Goal: Complete application form

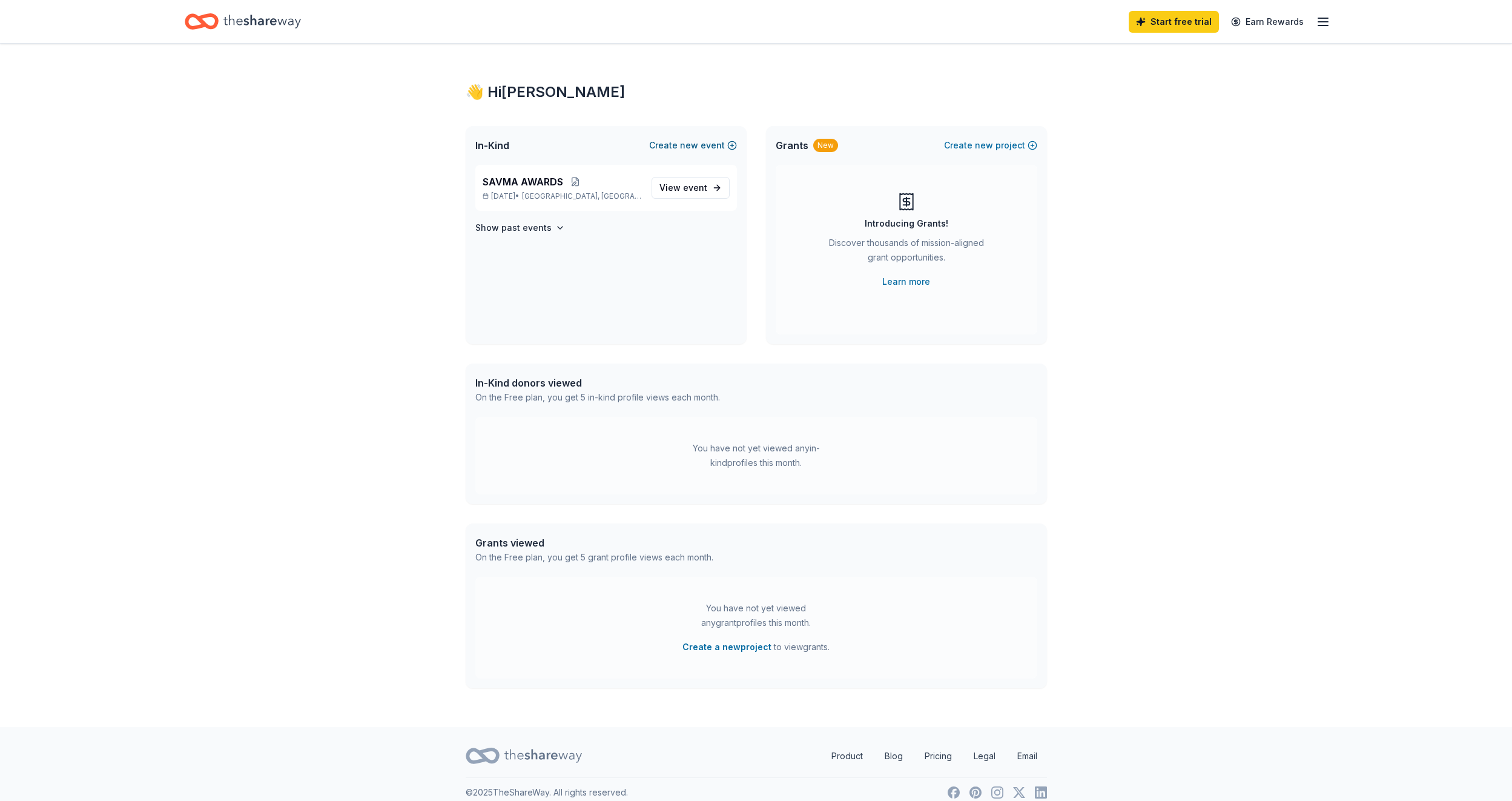
click at [682, 142] on button "Create new event" at bounding box center [693, 145] width 88 height 15
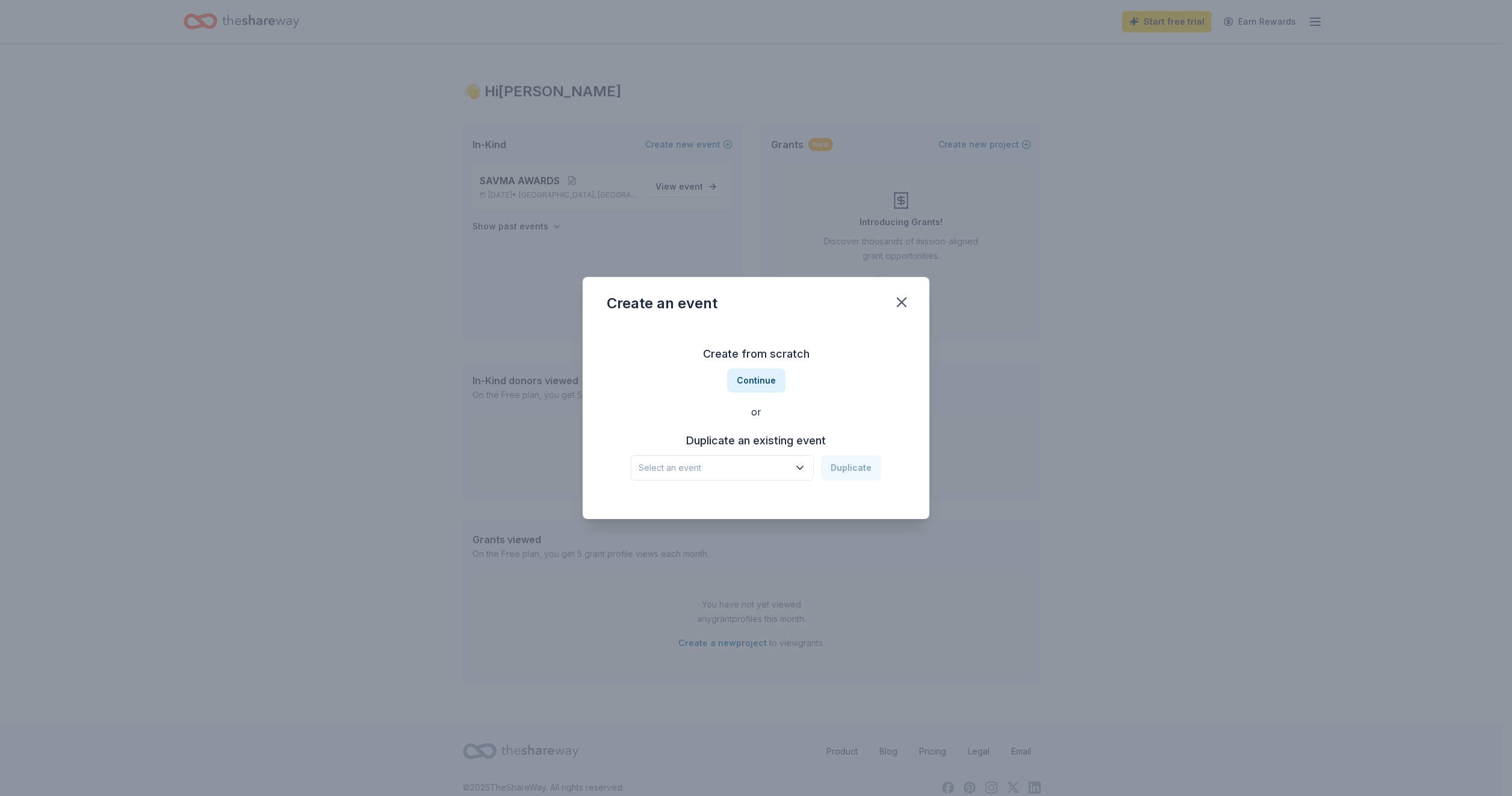
click at [803, 462] on icon "button" at bounding box center [800, 468] width 12 height 12
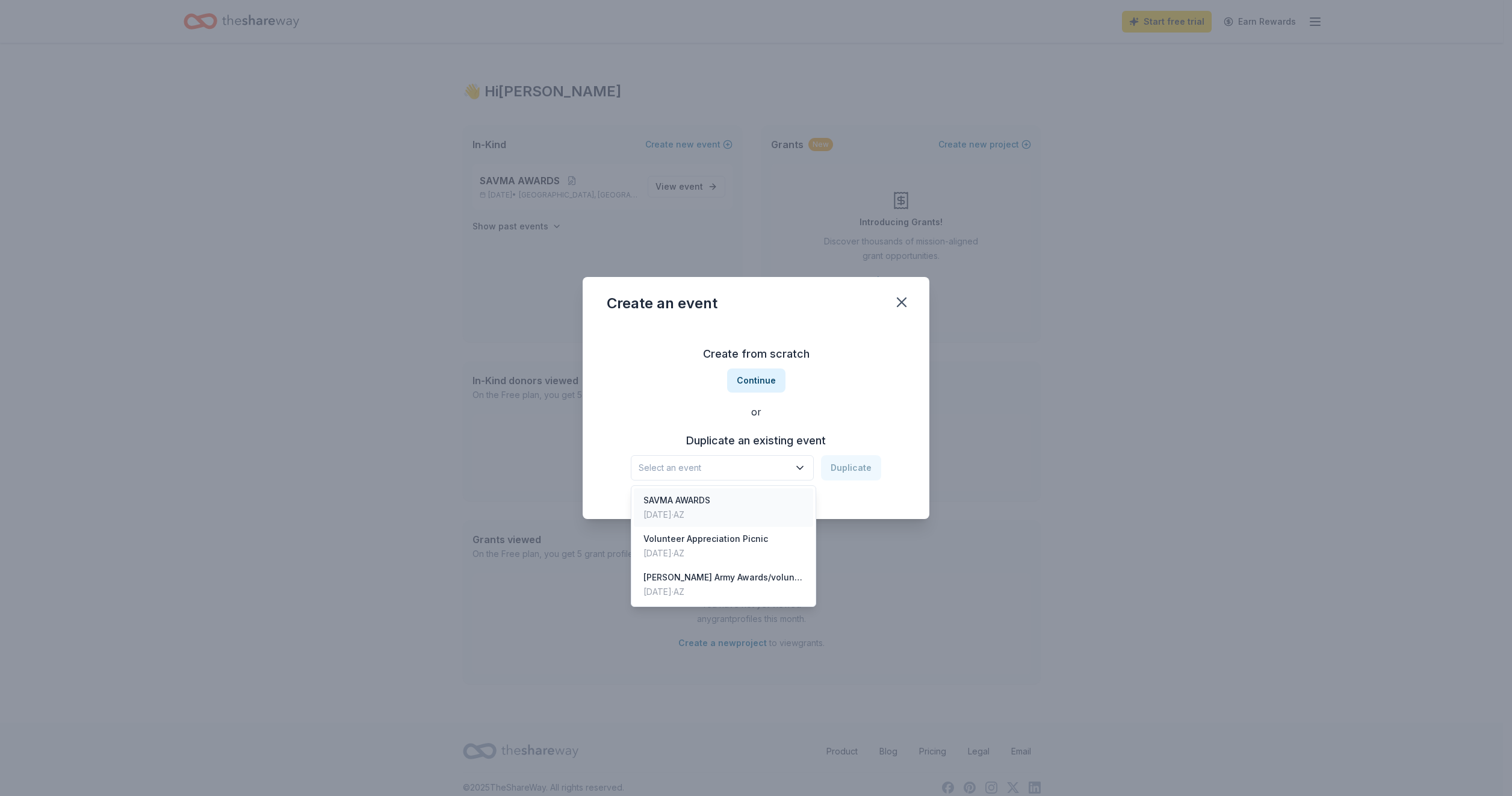
click at [702, 510] on div "[DATE] · AZ" at bounding box center [677, 515] width 67 height 14
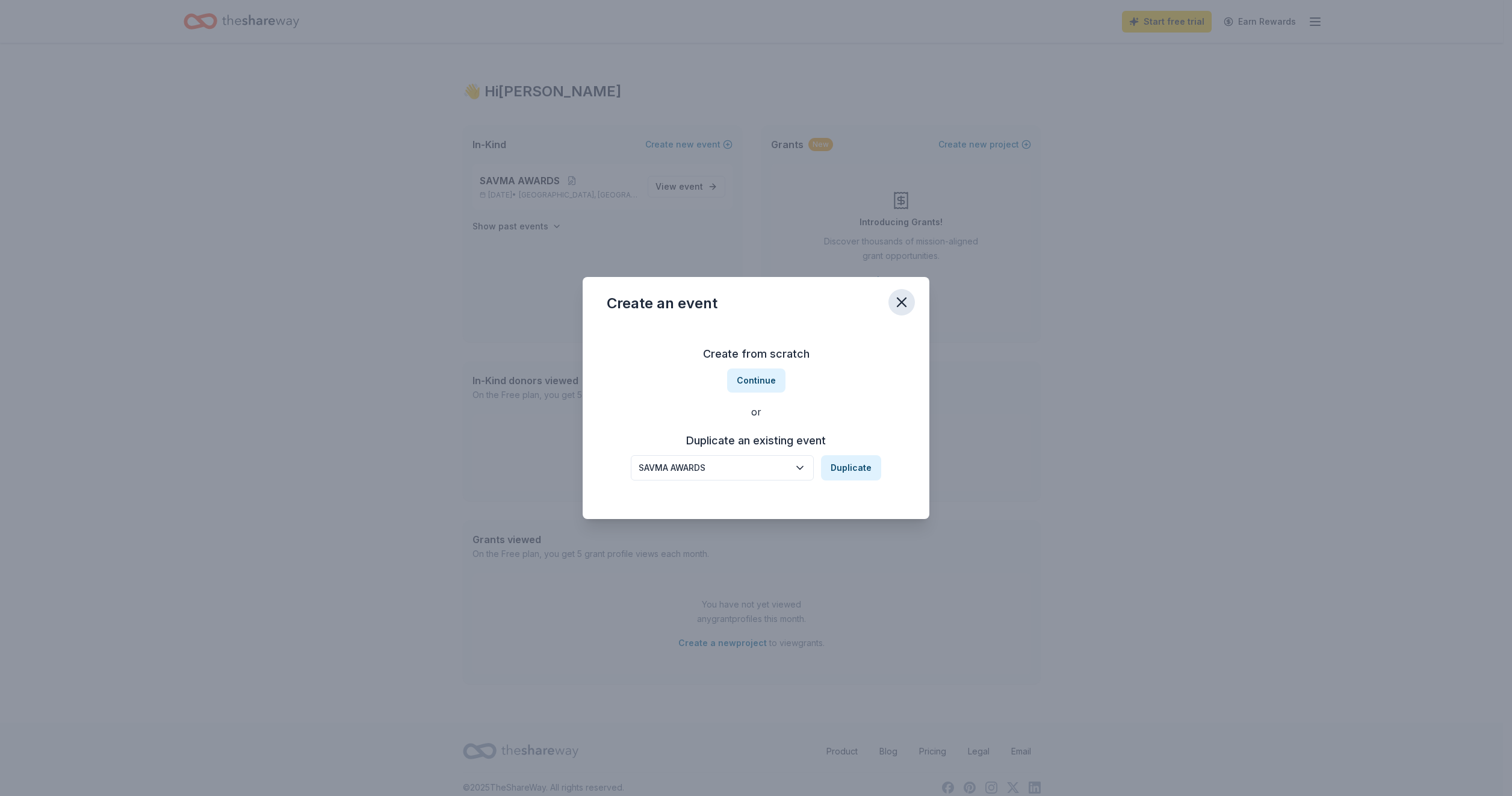
drag, startPoint x: 901, startPoint y: 299, endPoint x: 893, endPoint y: 304, distance: 9.4
click at [896, 301] on icon "button" at bounding box center [902, 302] width 17 height 17
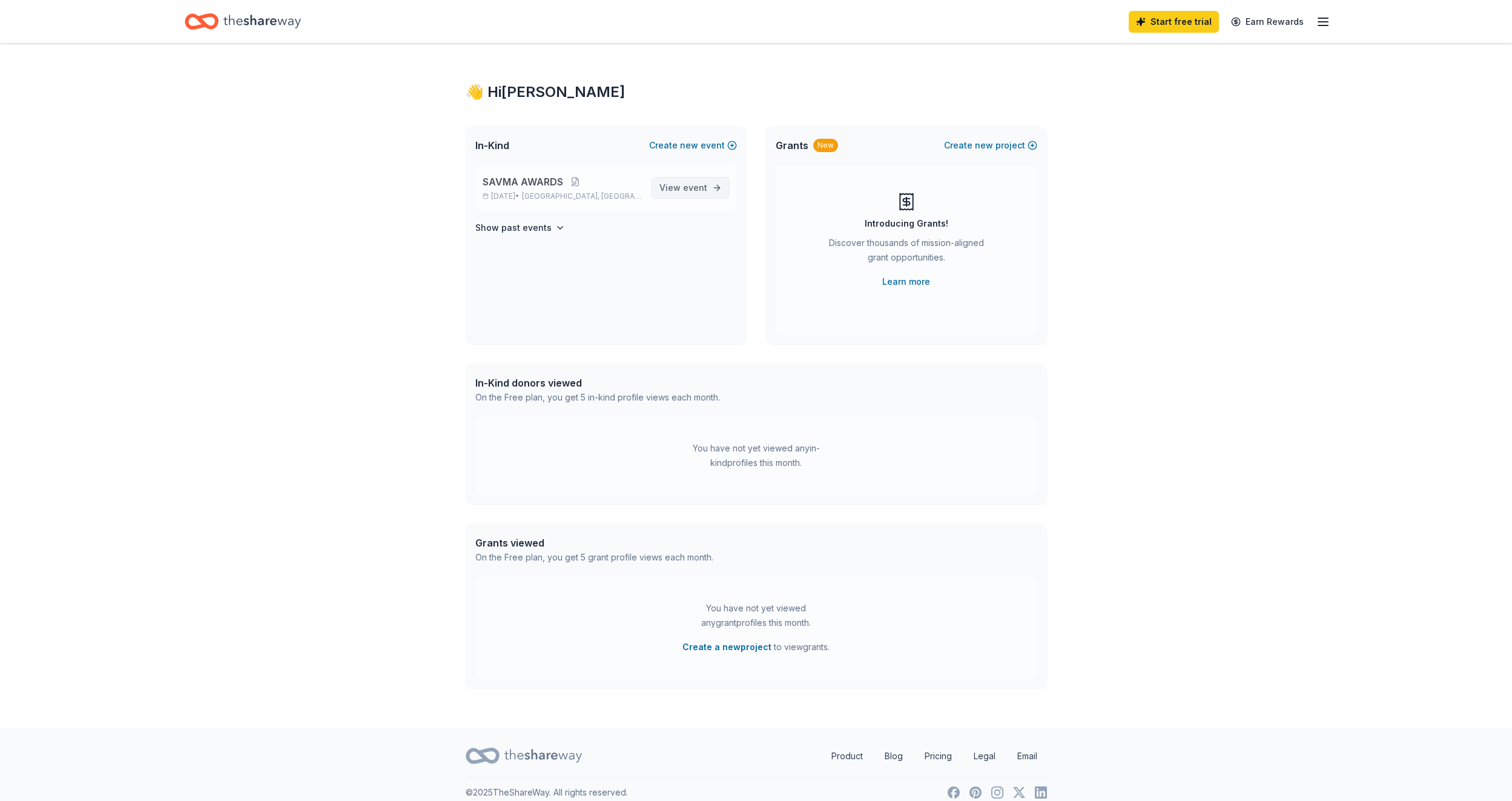
click at [679, 188] on span "View event" at bounding box center [683, 188] width 48 height 15
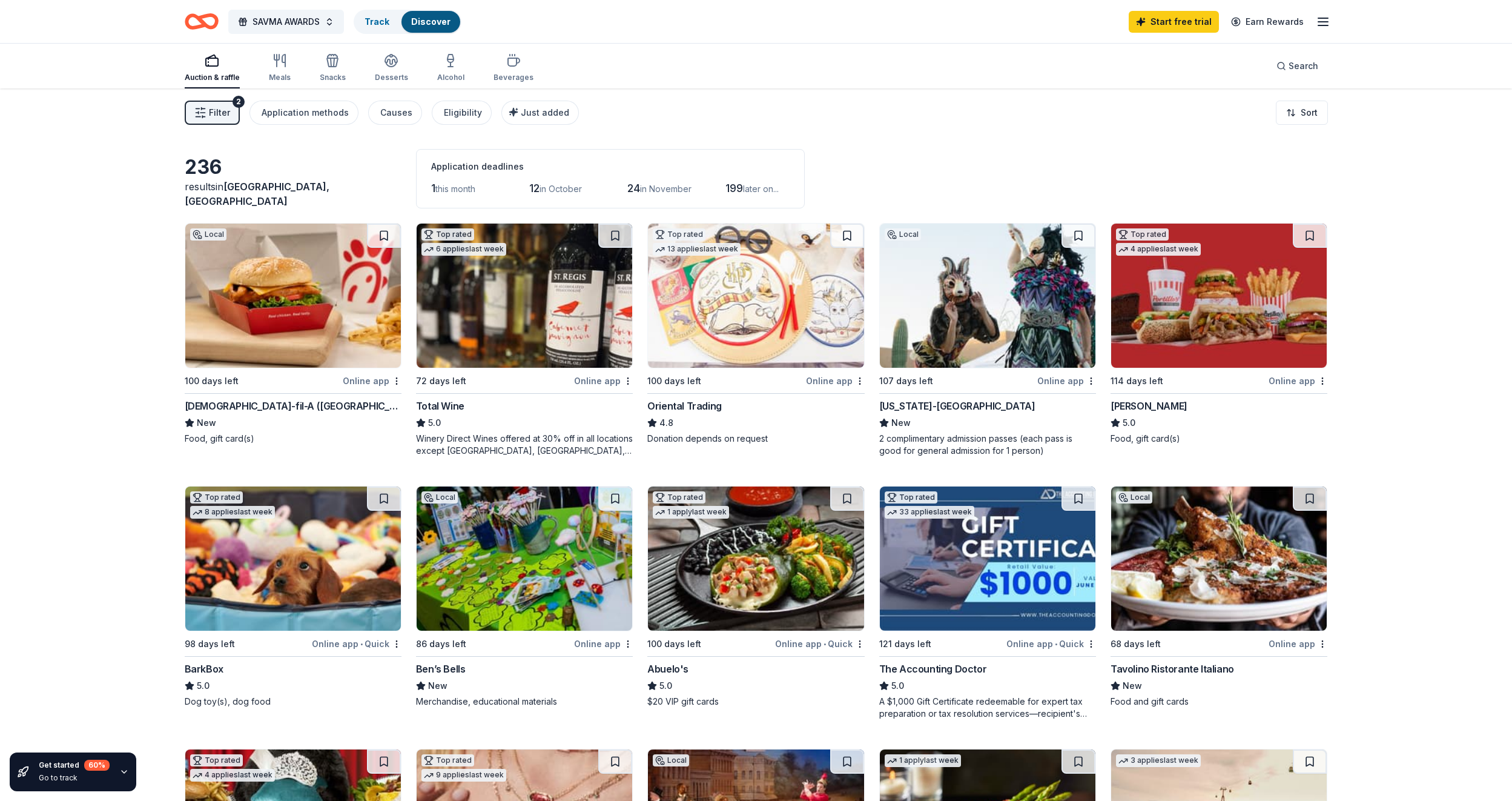
click at [1186, 332] on img at bounding box center [1219, 295] width 215 height 144
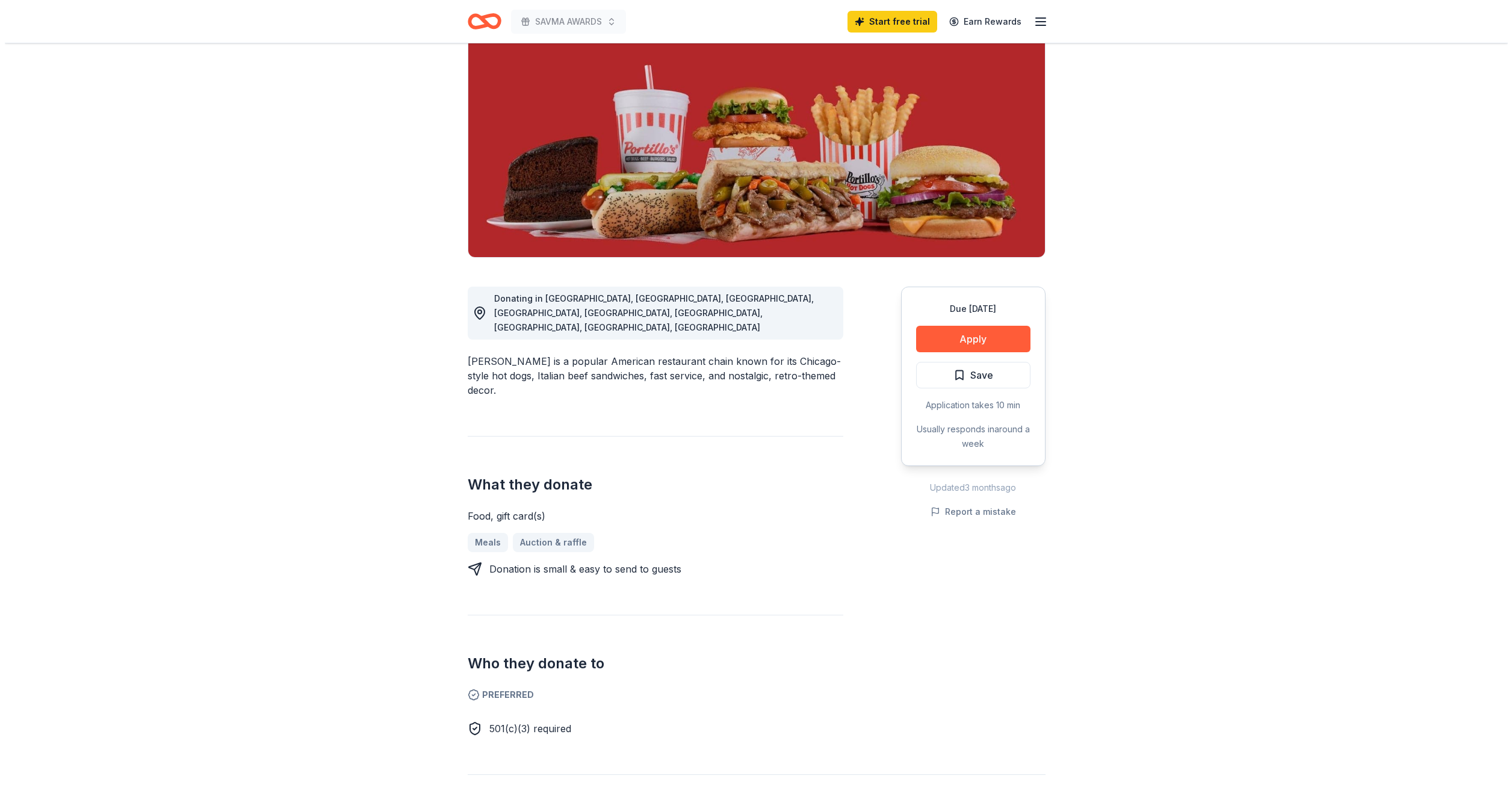
scroll to position [120, 0]
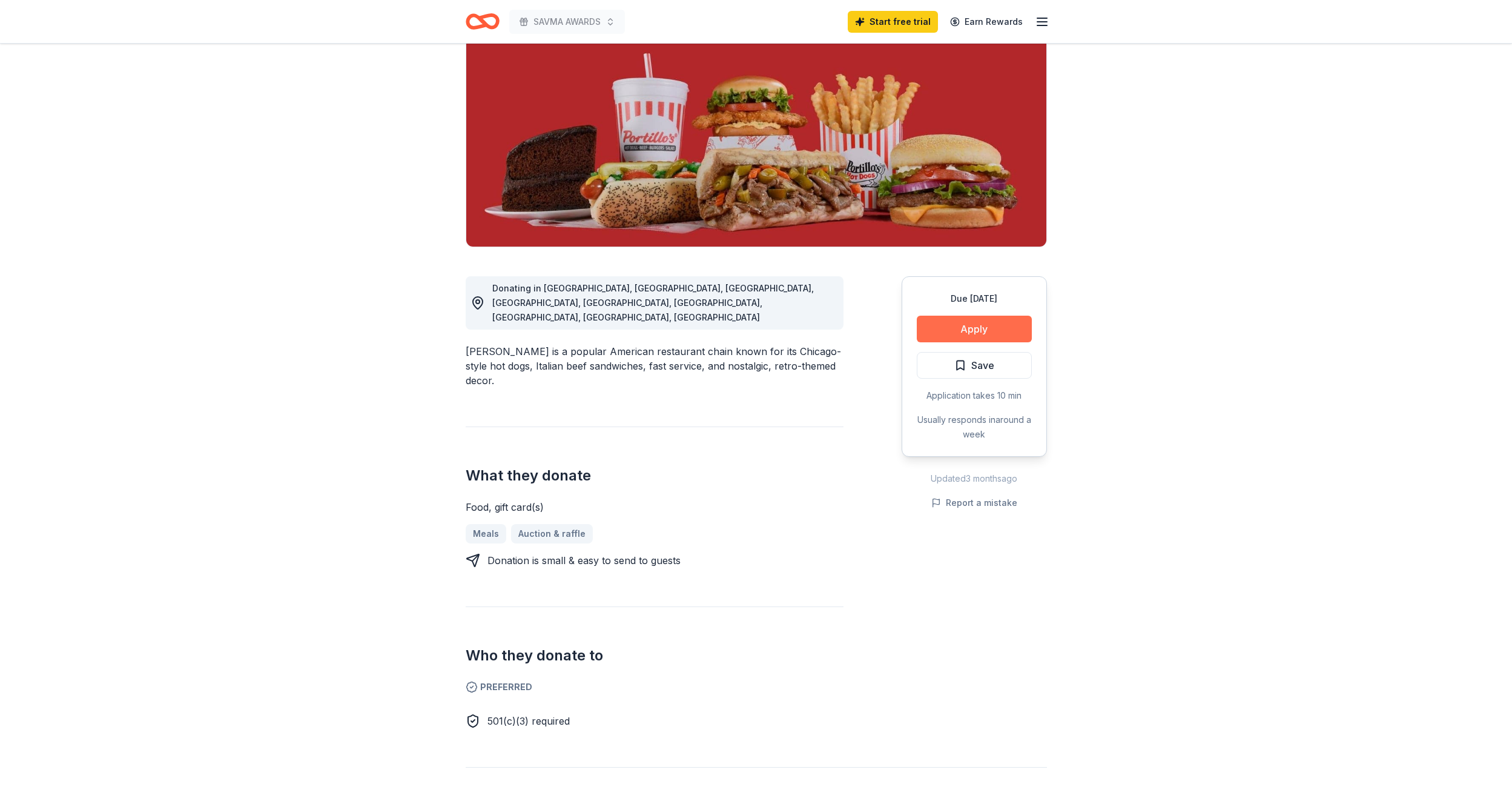
click at [962, 329] on button "Apply" at bounding box center [974, 329] width 115 height 26
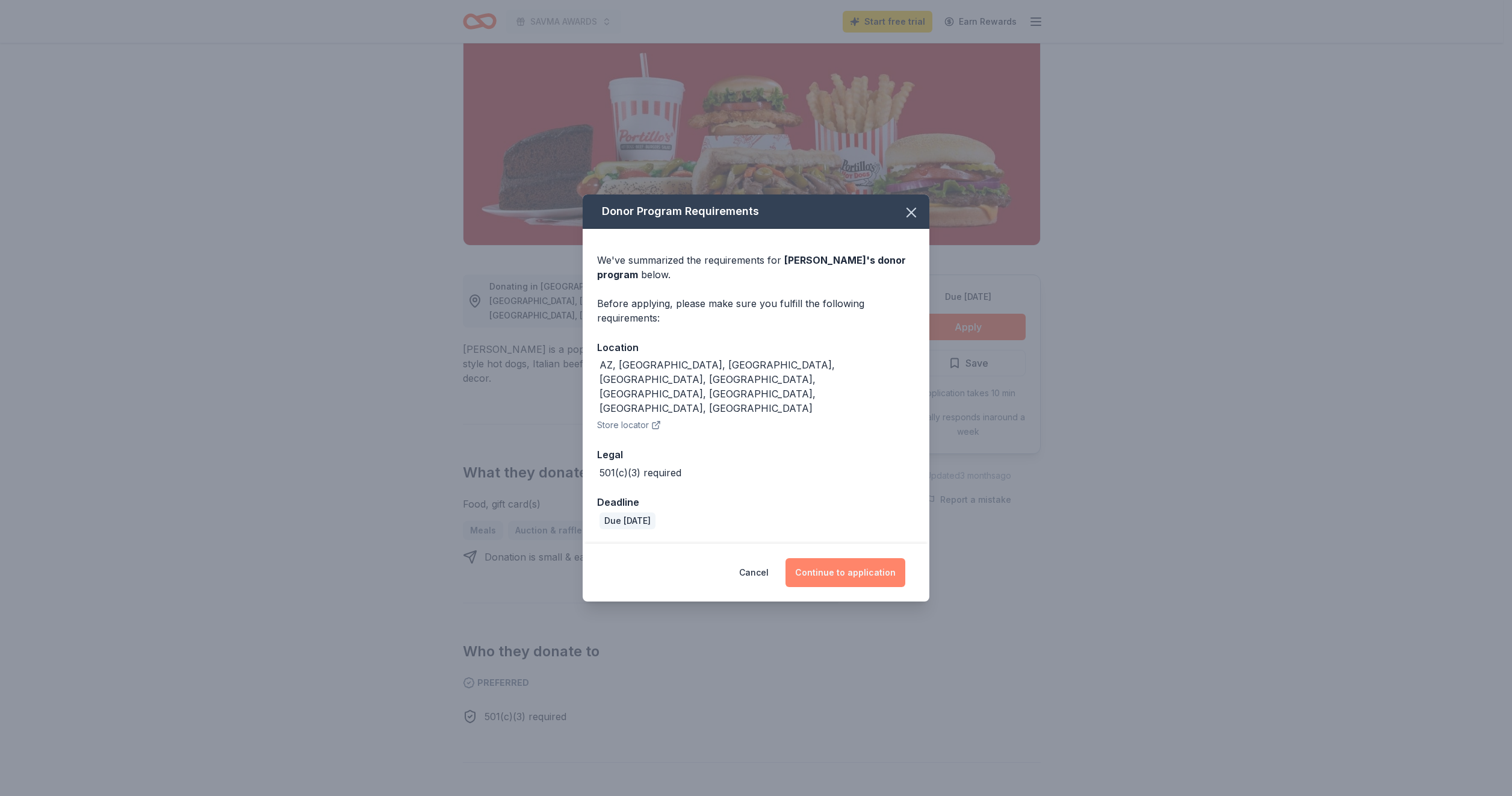
click at [866, 558] on button "Continue to application" at bounding box center [845, 573] width 119 height 29
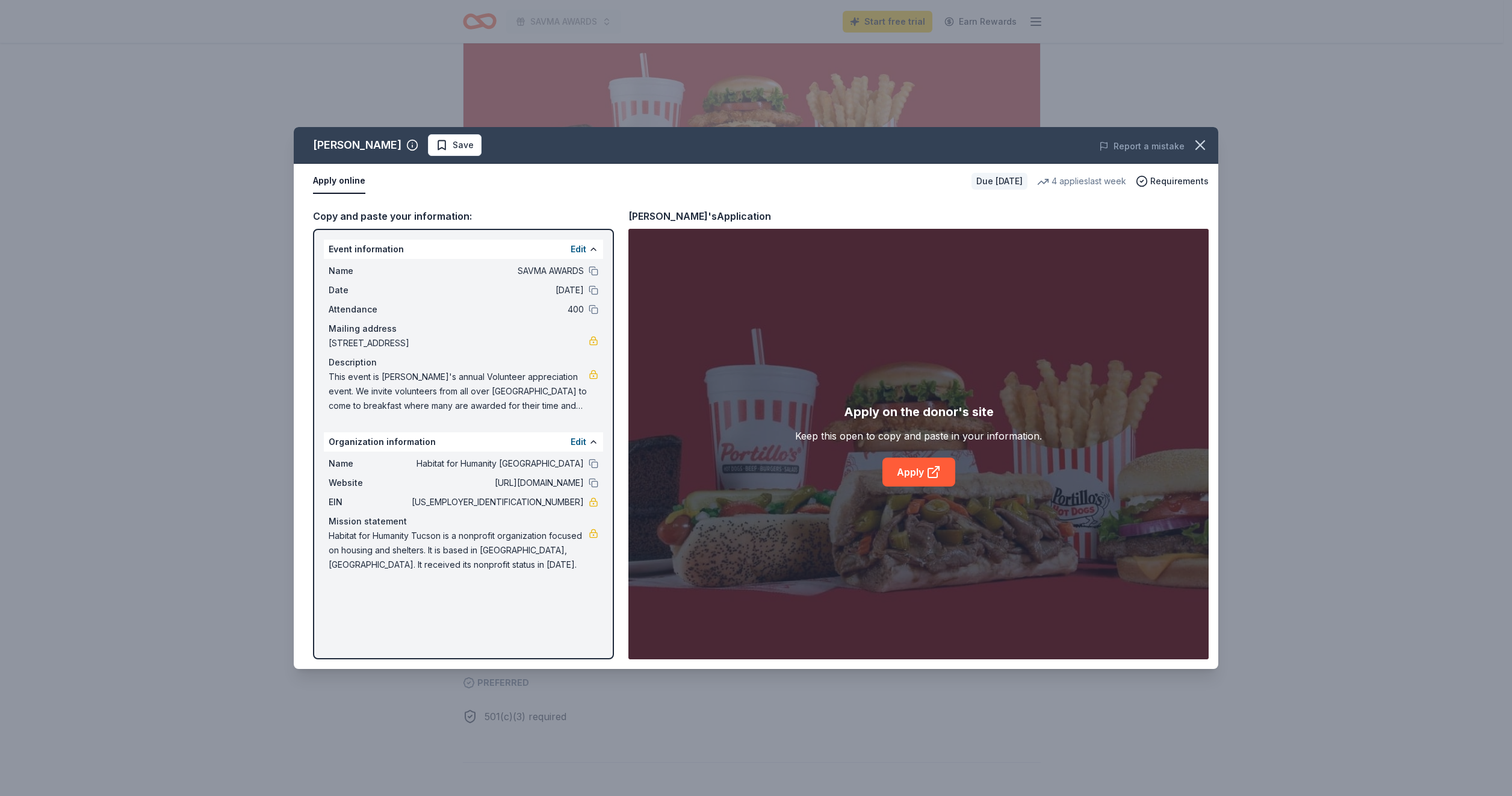
drag, startPoint x: 327, startPoint y: 271, endPoint x: 344, endPoint y: 267, distance: 17.5
click at [328, 272] on div "Name SAVMA AWARDS Date 01/22/26 Attendance 400 Mailing address 3501 North Mount…" at bounding box center [463, 338] width 279 height 159
drag, startPoint x: 324, startPoint y: 271, endPoint x: 318, endPoint y: 395, distance: 124.1
click at [390, 278] on div "Name SAVMA AWARDS Date 01/22/26 Attendance 400 Mailing address 3501 North Mount…" at bounding box center [463, 338] width 279 height 159
drag, startPoint x: 327, startPoint y: 366, endPoint x: 335, endPoint y: 372, distance: 10.0
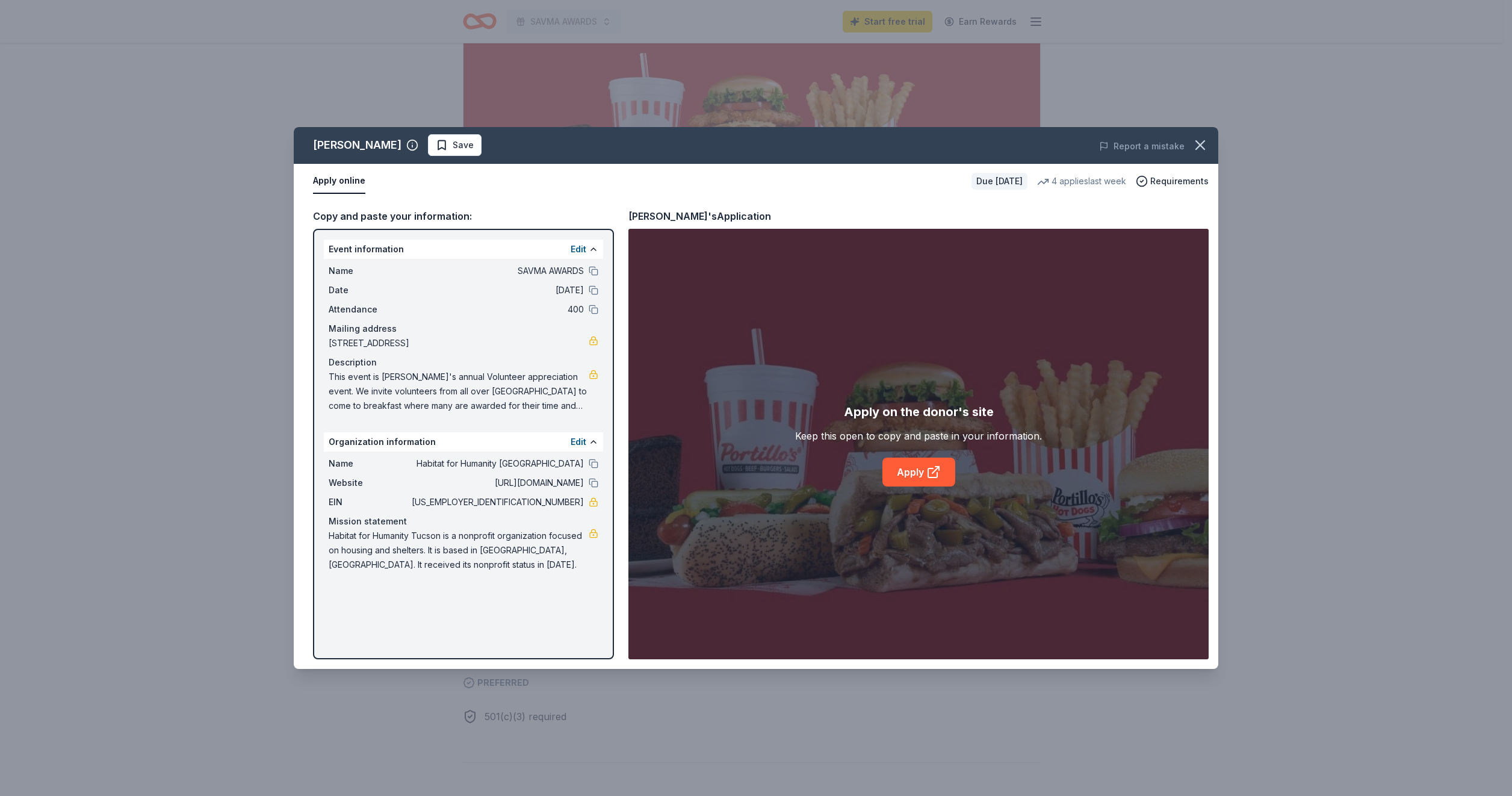
click at [335, 373] on div "Name SAVMA AWARDS Date 01/22/26 Attendance 400 Mailing address 3501 North Mount…" at bounding box center [463, 338] width 279 height 159
click at [925, 468] on link "Apply" at bounding box center [918, 472] width 73 height 29
